Goal: Communication & Community: Answer question/provide support

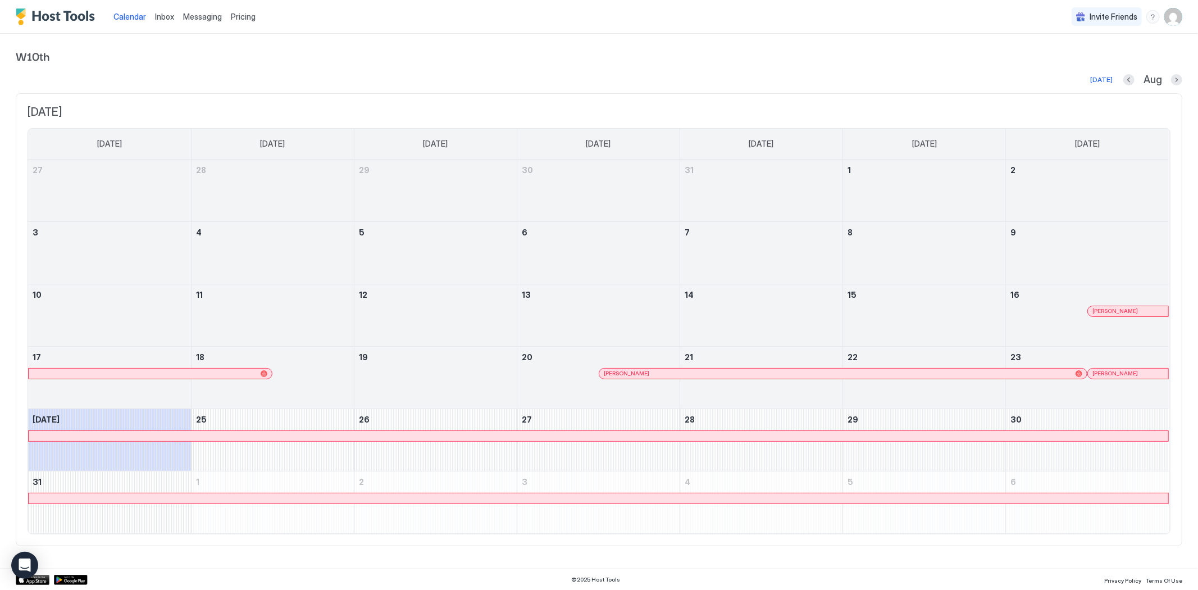
click at [163, 18] on span "Inbox" at bounding box center [164, 17] width 19 height 10
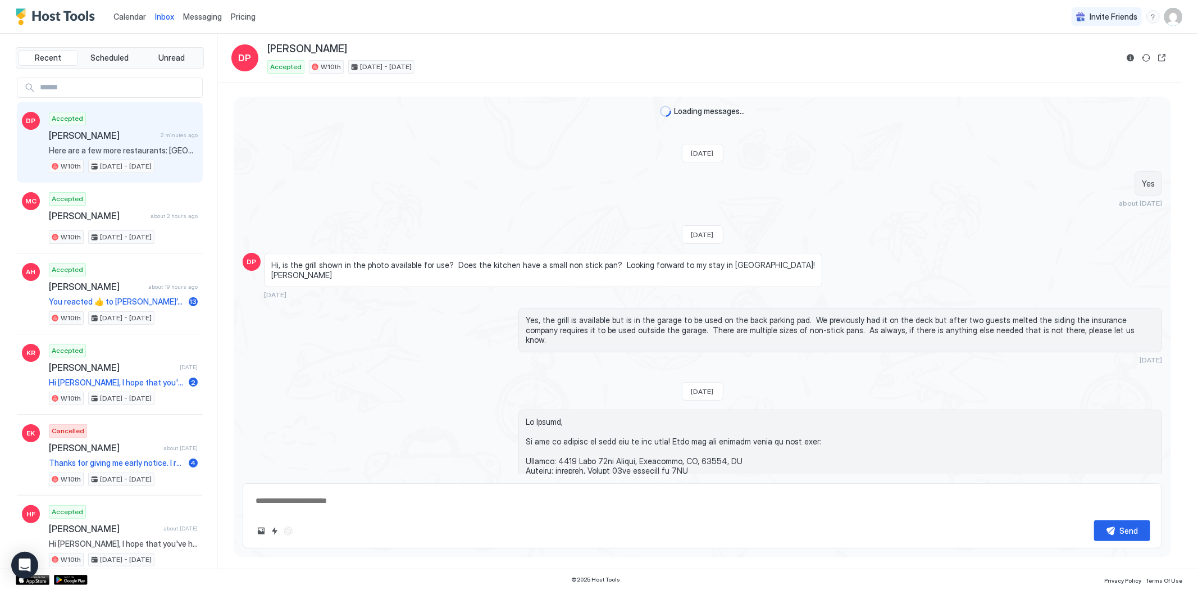
scroll to position [1289, 0]
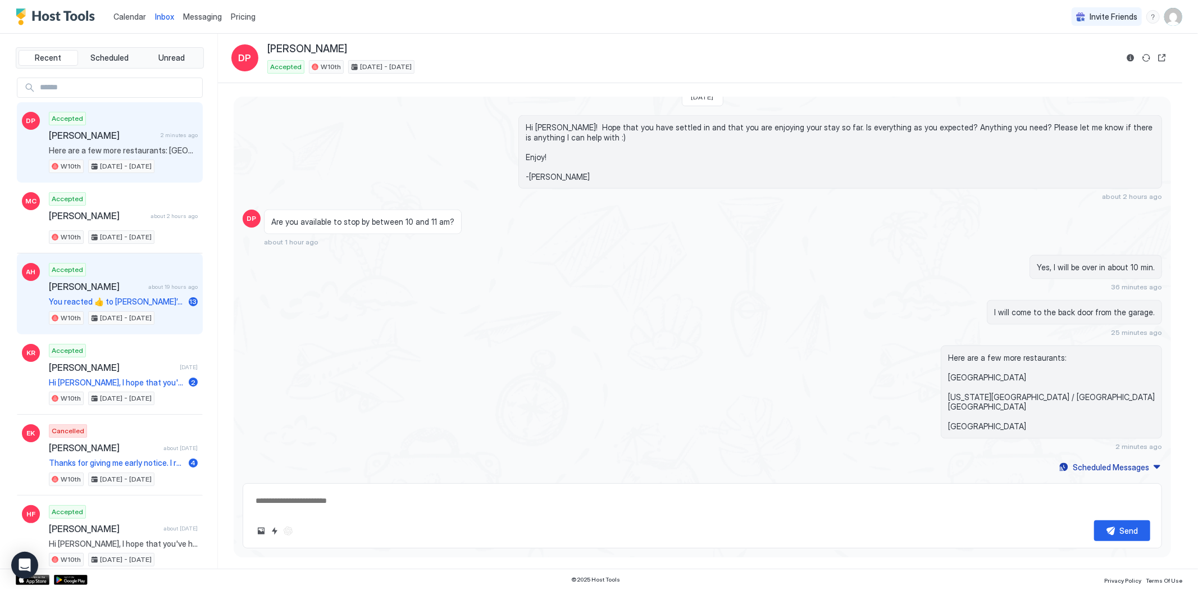
click at [138, 284] on div "[PERSON_NAME] about 19 hours ago" at bounding box center [123, 286] width 149 height 11
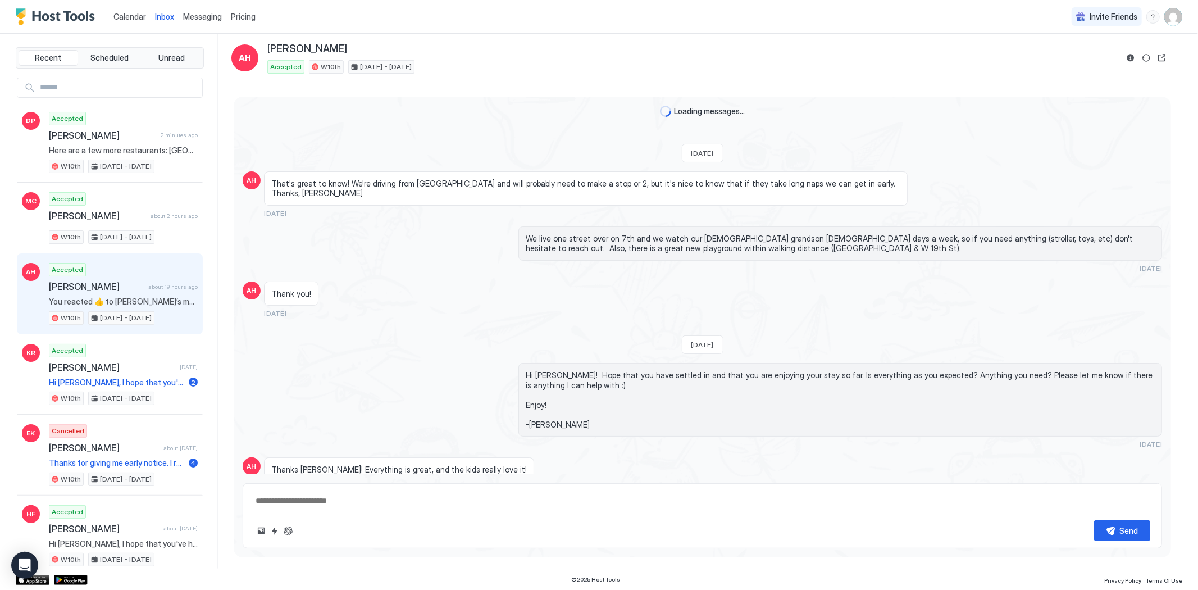
scroll to position [990, 0]
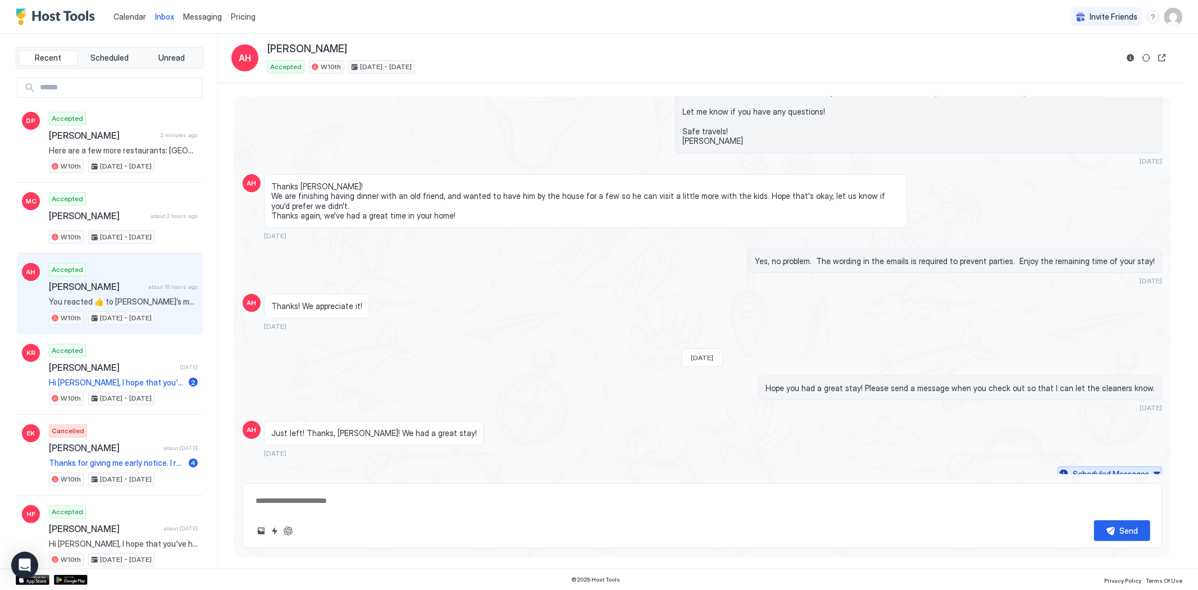
click at [1147, 467] on button "Scheduled Messages" at bounding box center [1110, 473] width 104 height 15
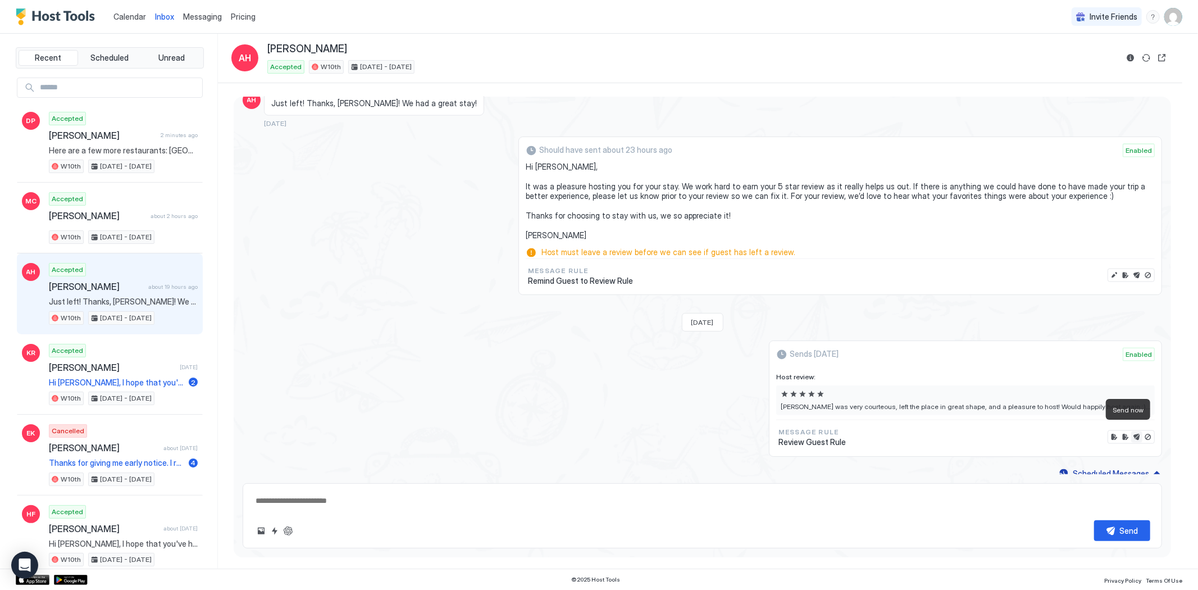
click at [1131, 431] on button "Send now" at bounding box center [1136, 436] width 11 height 11
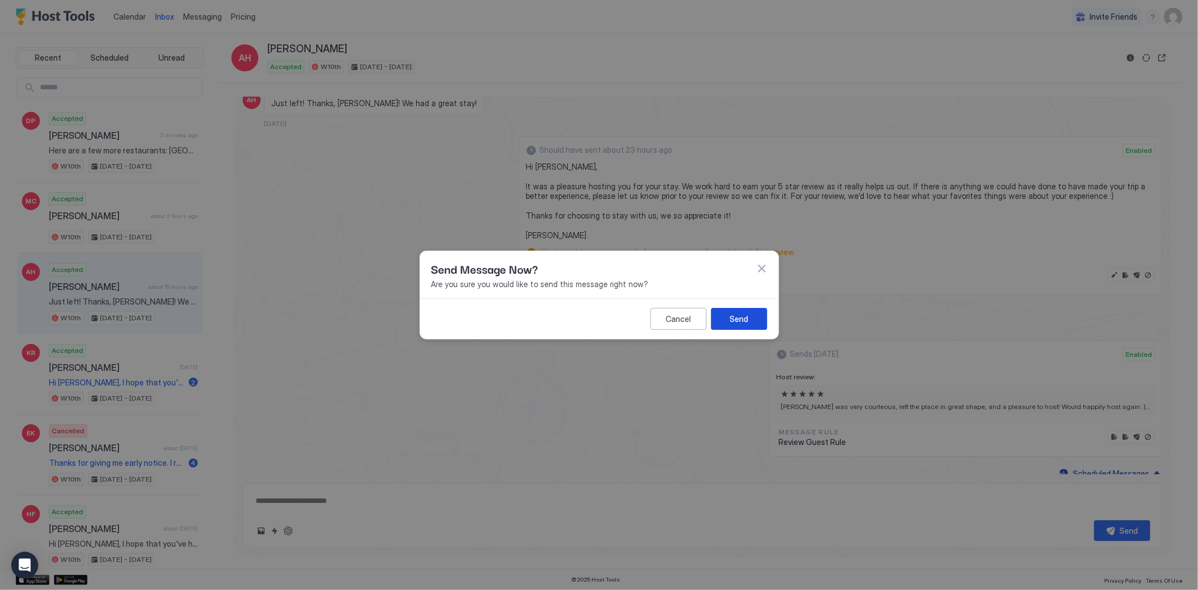
click at [732, 316] on div "Send" at bounding box center [739, 319] width 19 height 12
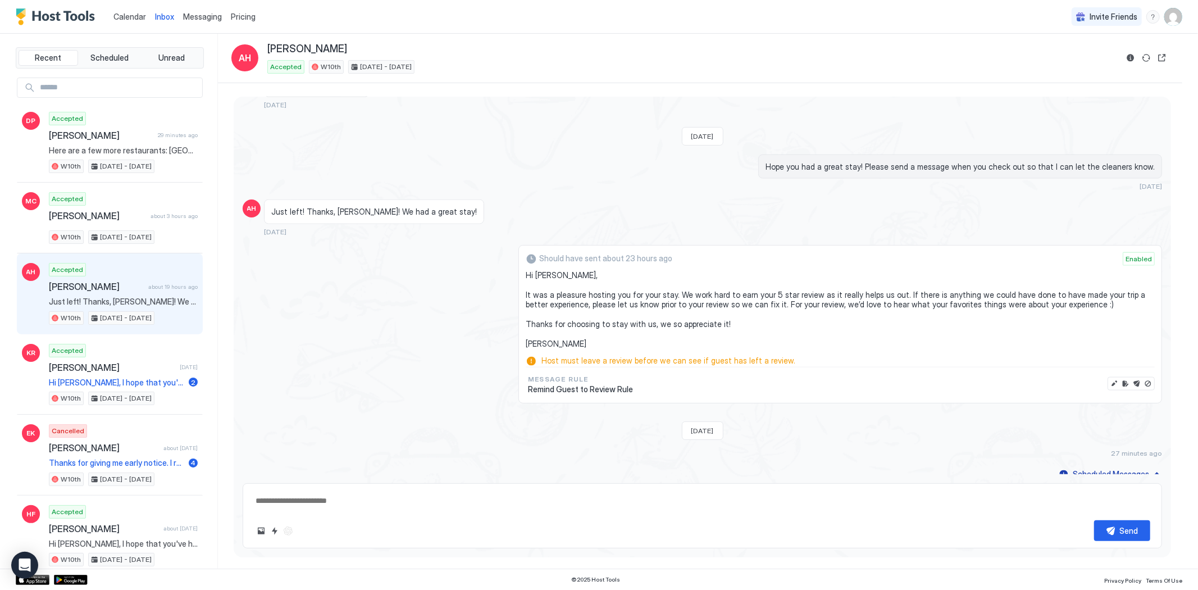
type textarea "*"
